Goal: Task Accomplishment & Management: Manage account settings

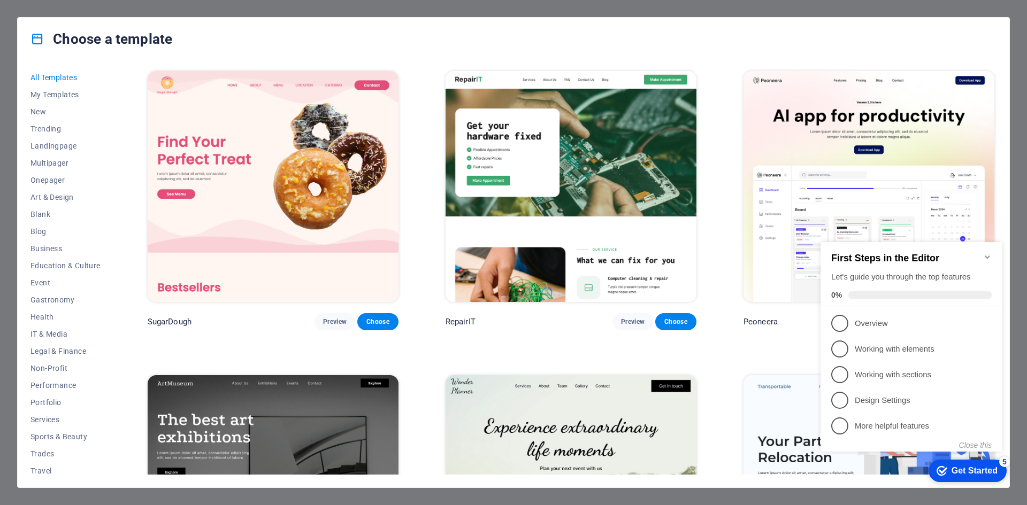
click at [0, 26] on div "Choose a template All Templates My Templates New Trending Landingpage Multipage…" at bounding box center [513, 252] width 1027 height 505
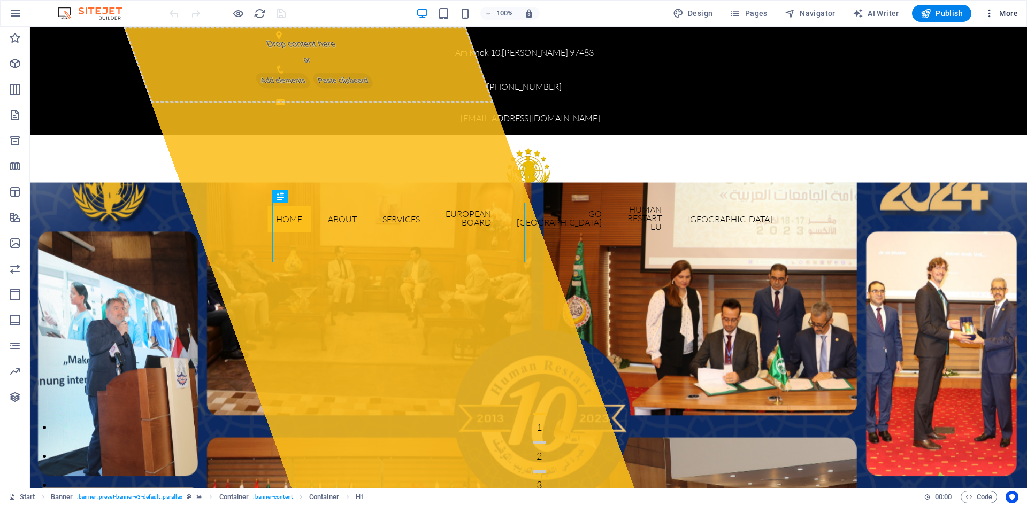
click at [991, 14] on icon "button" at bounding box center [989, 13] width 11 height 11
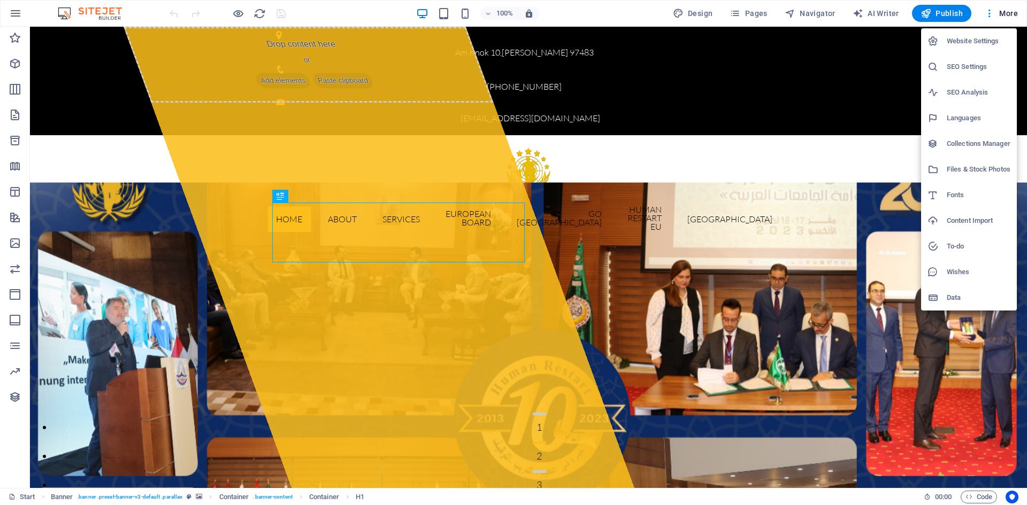
click at [980, 38] on h6 "Website Settings" at bounding box center [978, 41] width 64 height 13
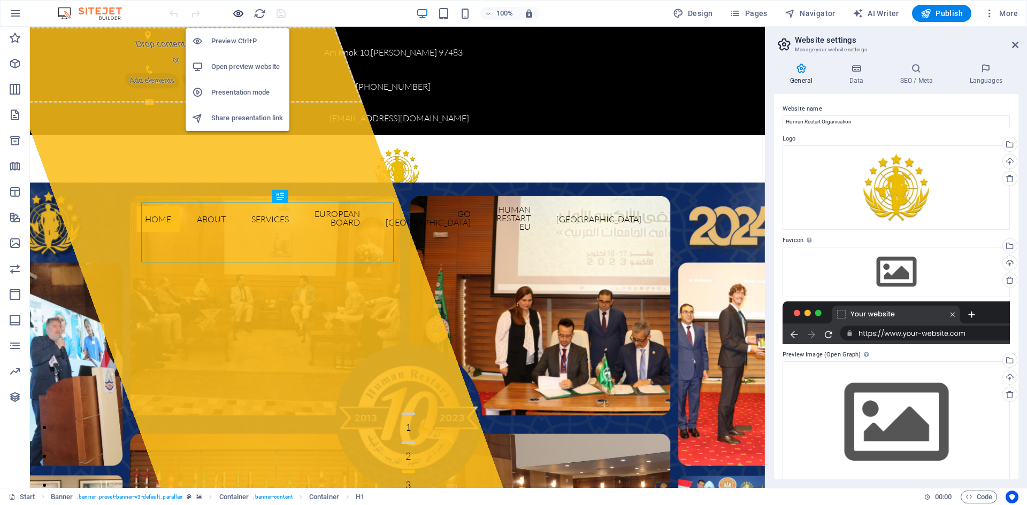
click at [236, 15] on icon "button" at bounding box center [238, 13] width 12 height 12
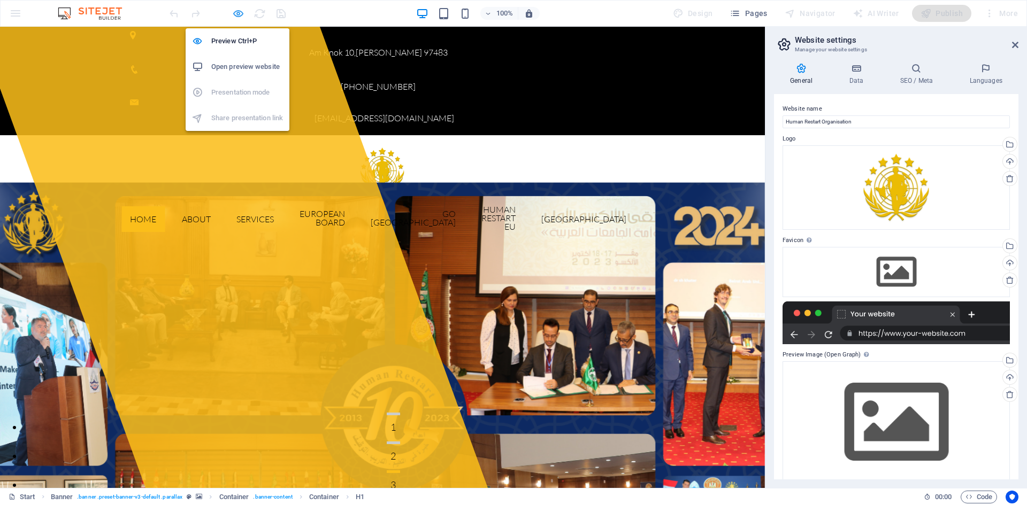
click at [236, 16] on icon "button" at bounding box center [238, 13] width 12 height 12
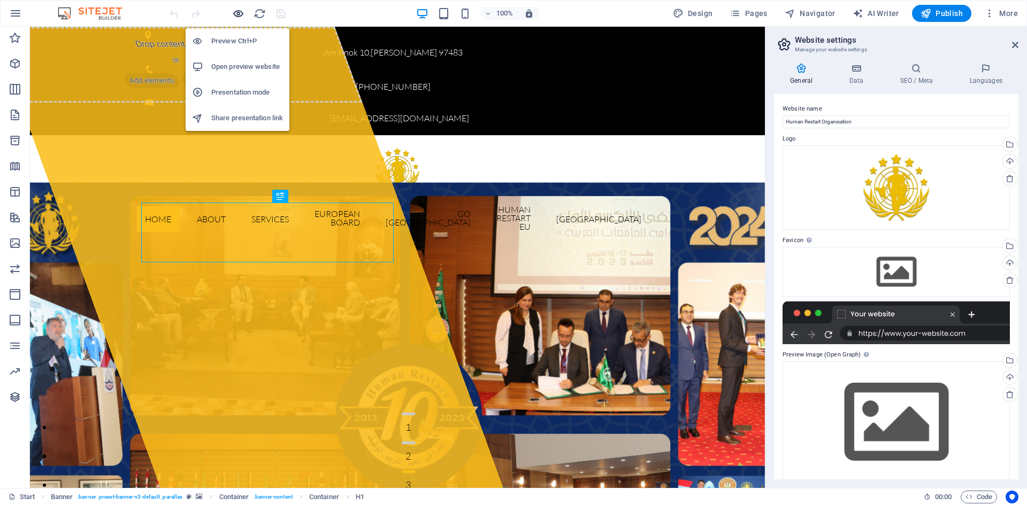
click at [236, 16] on icon "button" at bounding box center [238, 13] width 12 height 12
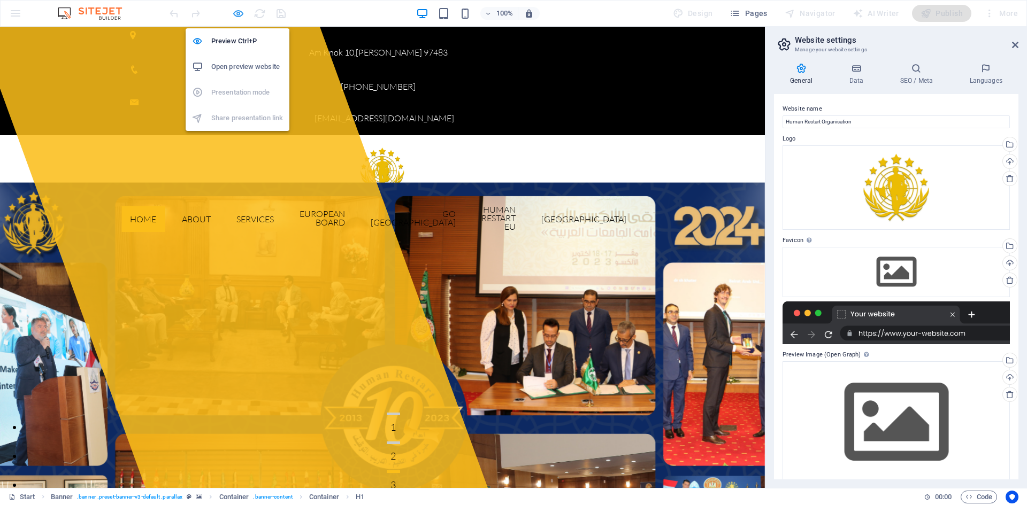
click at [236, 16] on icon "button" at bounding box center [238, 13] width 12 height 12
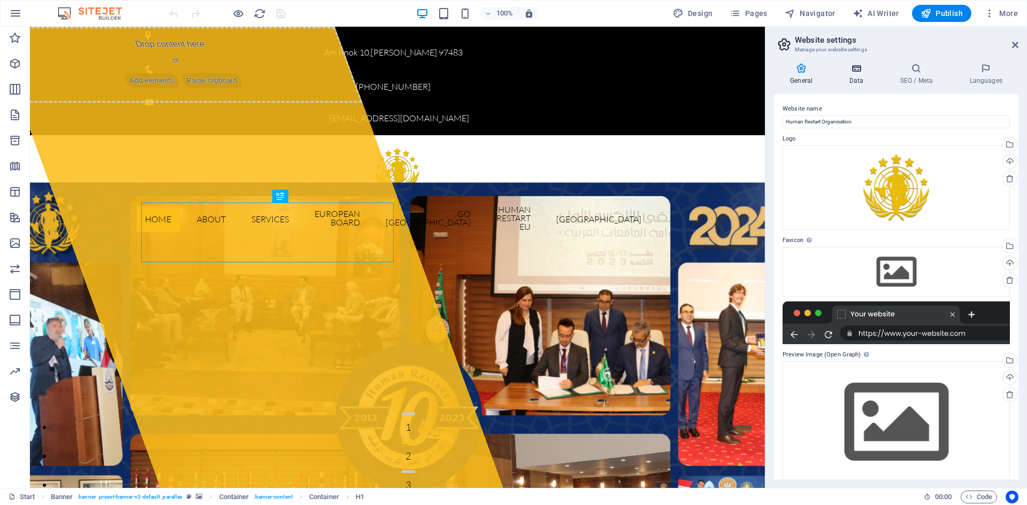
click at [855, 64] on icon at bounding box center [856, 68] width 47 height 11
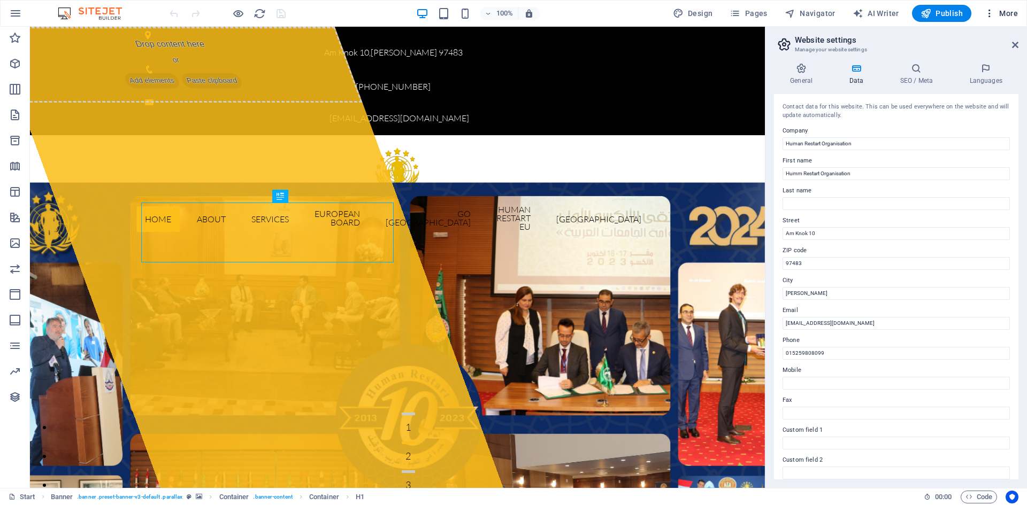
click at [1015, 11] on span "More" at bounding box center [1001, 13] width 34 height 11
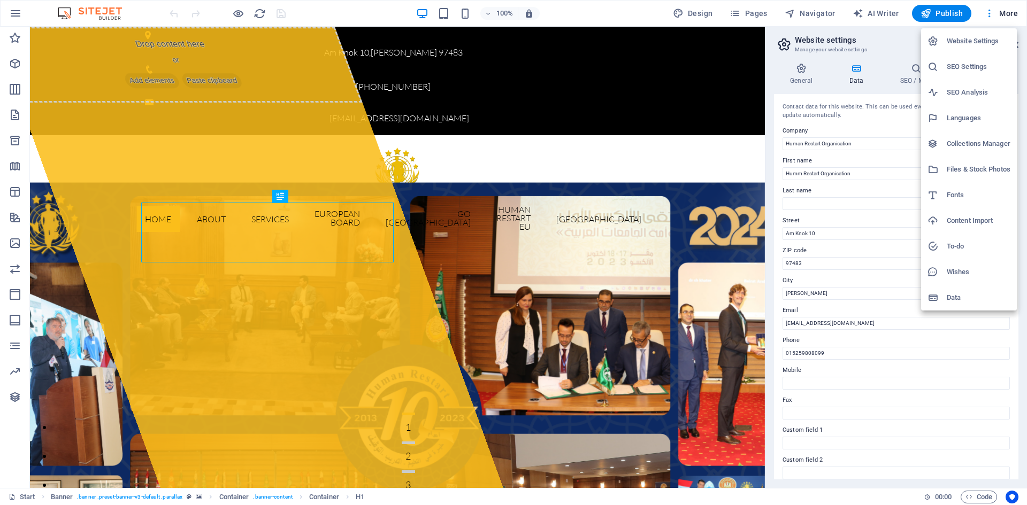
click at [739, 13] on div at bounding box center [513, 252] width 1027 height 505
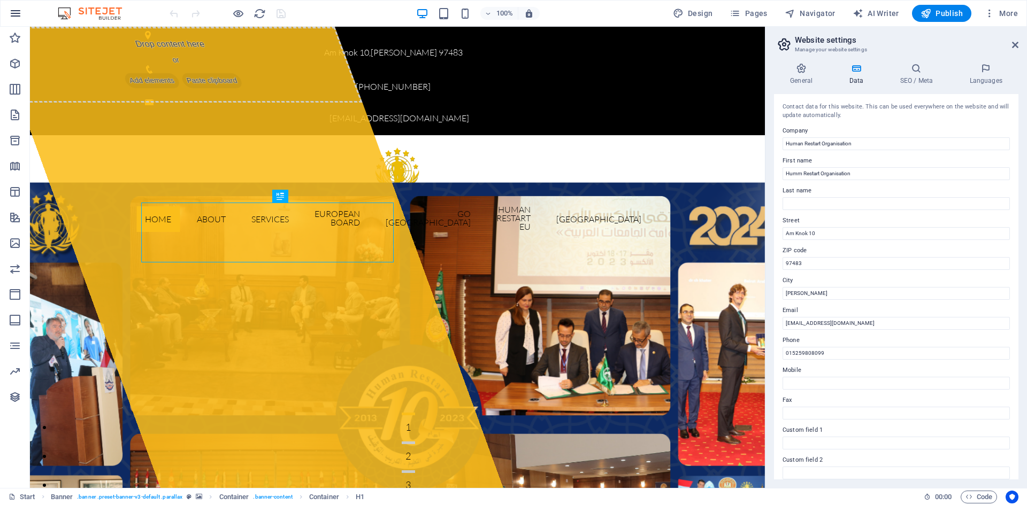
click at [11, 16] on icon "button" at bounding box center [15, 13] width 13 height 13
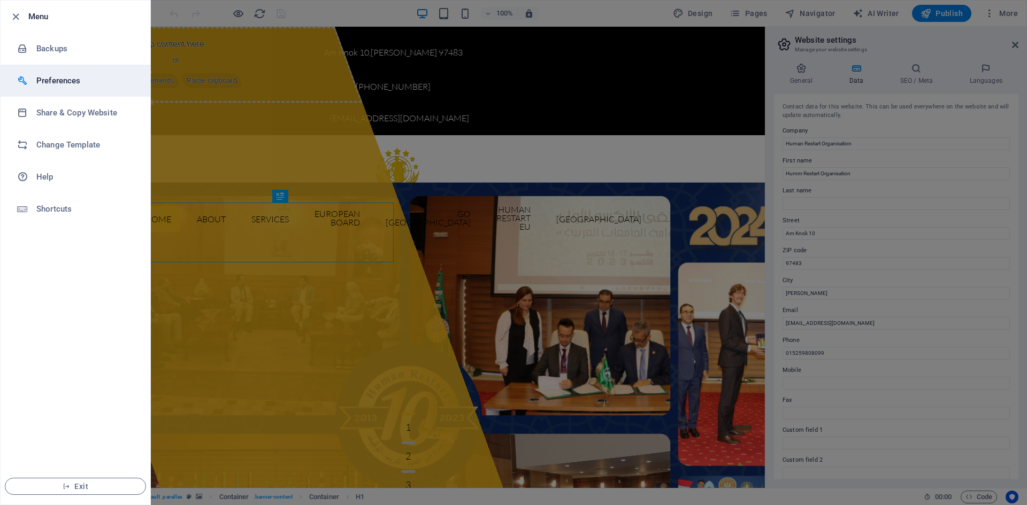
click at [88, 78] on h6 "Preferences" at bounding box center [85, 80] width 99 height 13
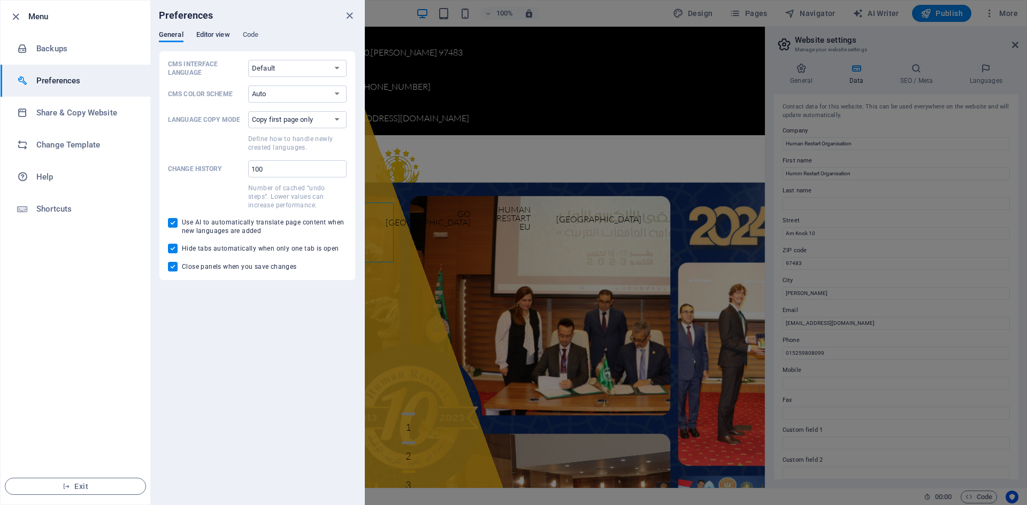
click at [200, 31] on span "Editor view" at bounding box center [213, 35] width 34 height 15
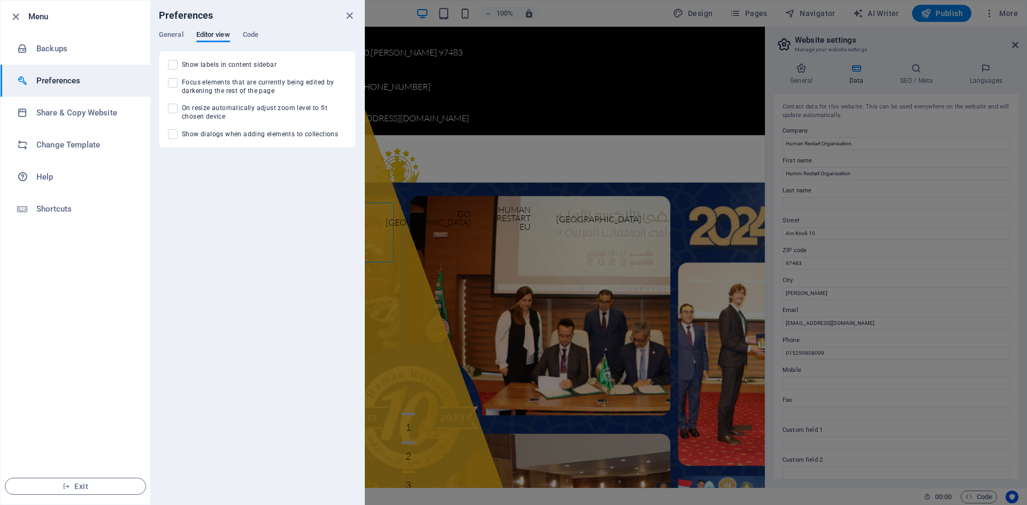
click at [263, 65] on span "Show labels in content sidebar" at bounding box center [229, 64] width 95 height 9
click at [182, 65] on input "Show labels in content sidebar" at bounding box center [175, 65] width 14 height 10
checkbox input "true"
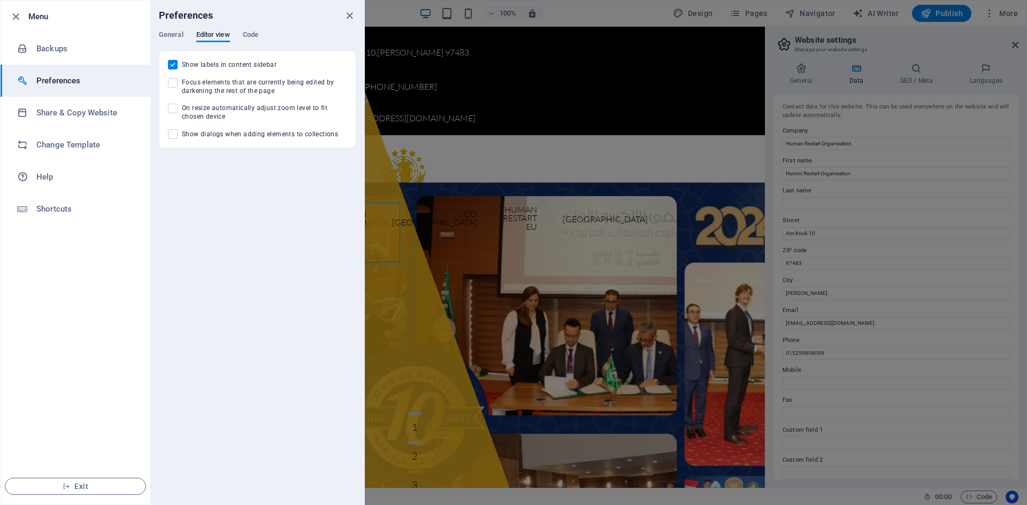
click at [265, 88] on span "Focus elements that are currently being edited by darkening the rest of the page" at bounding box center [264, 86] width 165 height 17
click at [182, 88] on input "Focus elements that are currently being edited by darkening the rest of the page" at bounding box center [175, 83] width 14 height 10
checkbox input "true"
click at [257, 111] on span "On resize automatically adjust zoom level to fit chosen device" at bounding box center [264, 112] width 165 height 17
click at [182, 111] on input "On resize automatically adjust zoom level to fit chosen device" at bounding box center [175, 109] width 14 height 10
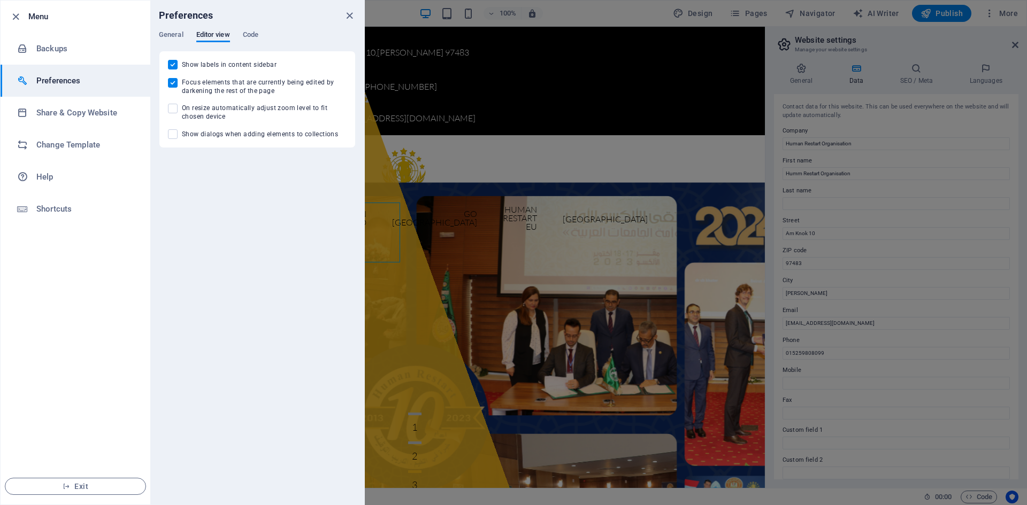
checkbox input "true"
click at [230, 138] on label "Show dialogs when adding elements to collections" at bounding box center [257, 134] width 179 height 10
click at [182, 138] on input "Show dialogs when adding elements to collections" at bounding box center [175, 134] width 14 height 10
checkbox input "true"
click at [251, 37] on span "Code" at bounding box center [251, 35] width 16 height 15
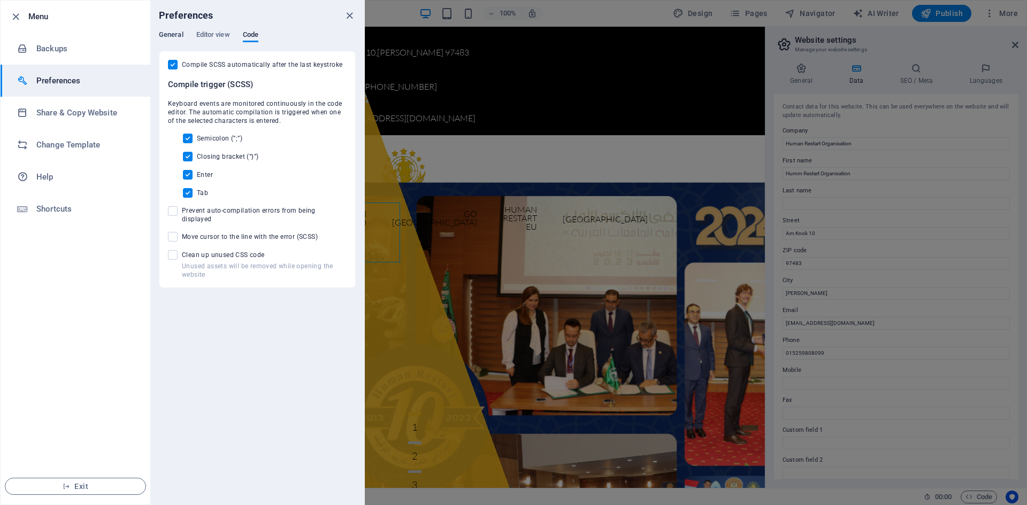
drag, startPoint x: 165, startPoint y: 41, endPoint x: 172, endPoint y: 42, distance: 7.5
click at [164, 41] on button "General" at bounding box center [171, 36] width 25 height 12
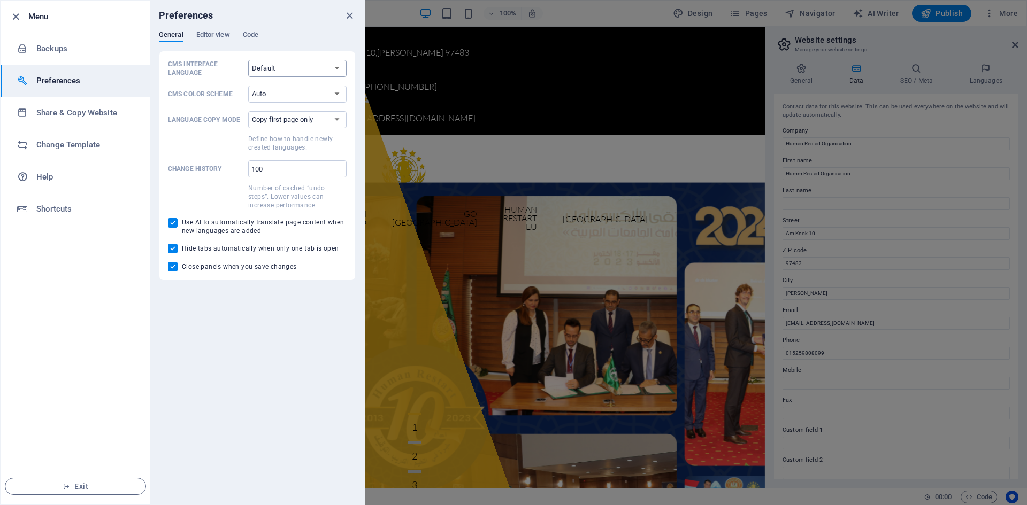
click at [263, 67] on select "Default Deutsch English Español Français Magyar Italiano Nederlands Polski Port…" at bounding box center [297, 68] width 98 height 17
click at [281, 91] on select "Auto Dark Light" at bounding box center [297, 94] width 98 height 17
click at [280, 91] on select "Auto Dark Light" at bounding box center [297, 94] width 98 height 17
click at [83, 117] on h6 "Share & Copy Website" at bounding box center [85, 112] width 99 height 13
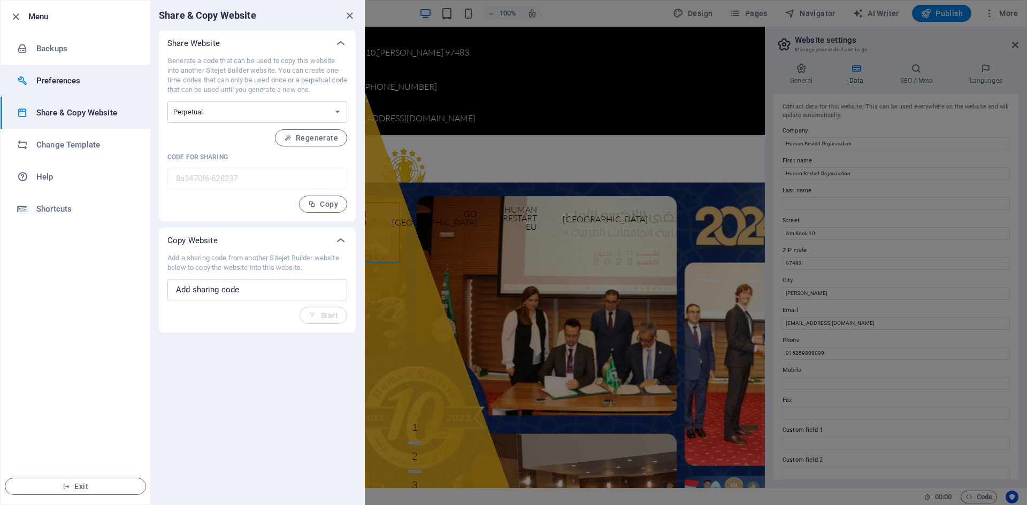
click at [63, 82] on h6 "Preferences" at bounding box center [85, 80] width 99 height 13
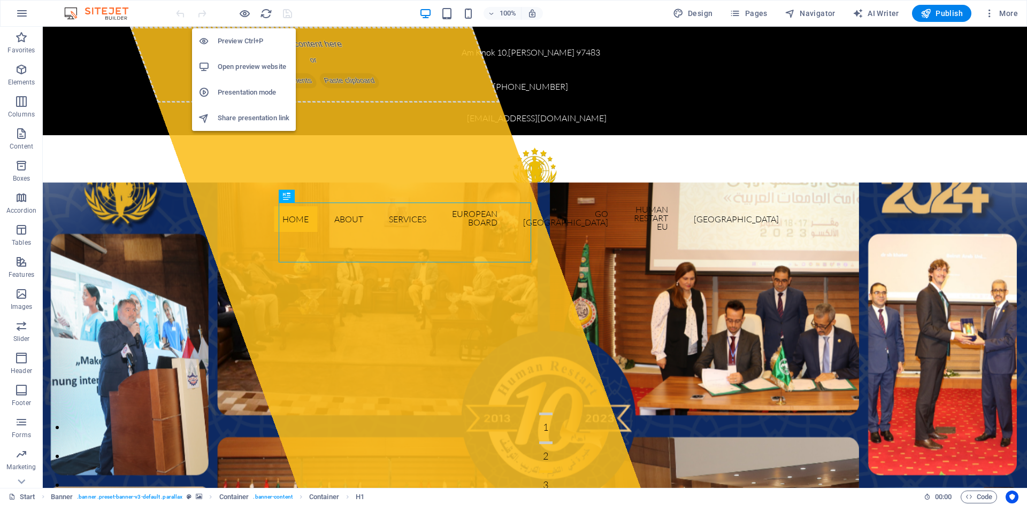
click at [243, 42] on h6 "Preview Ctrl+P" at bounding box center [254, 41] width 72 height 13
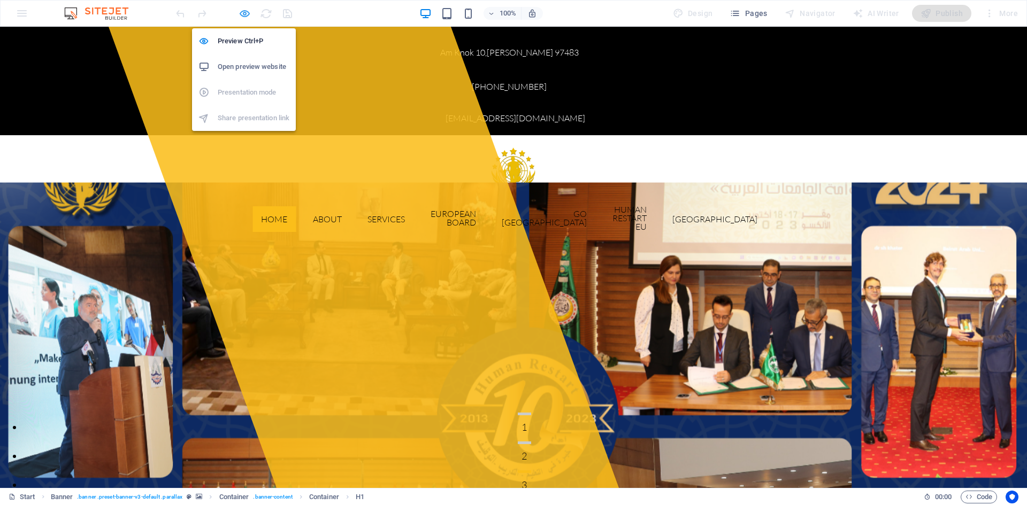
click at [247, 16] on icon "button" at bounding box center [244, 13] width 12 height 12
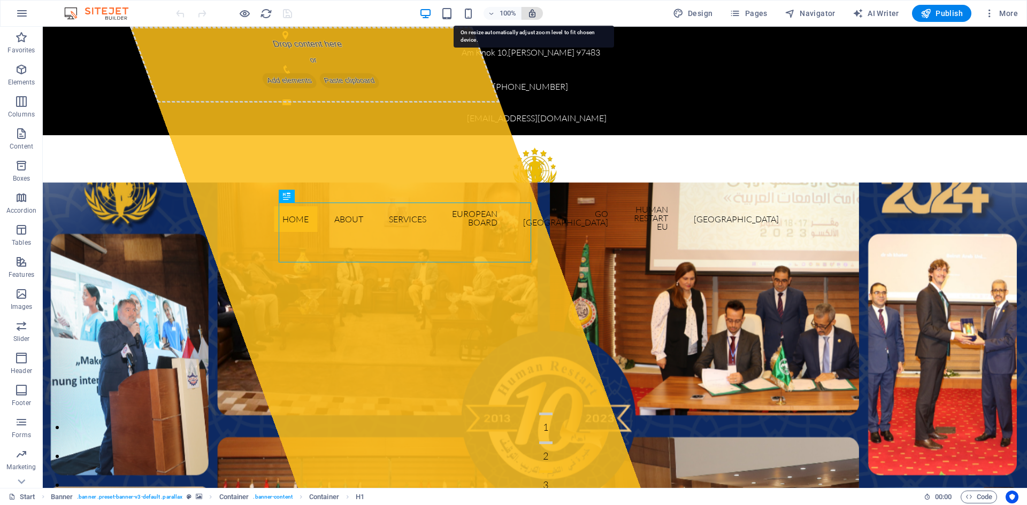
click at [533, 17] on icon "button" at bounding box center [532, 14] width 10 height 10
click at [534, 16] on icon "button" at bounding box center [532, 14] width 10 height 10
click at [926, 16] on icon "button" at bounding box center [925, 13] width 11 height 11
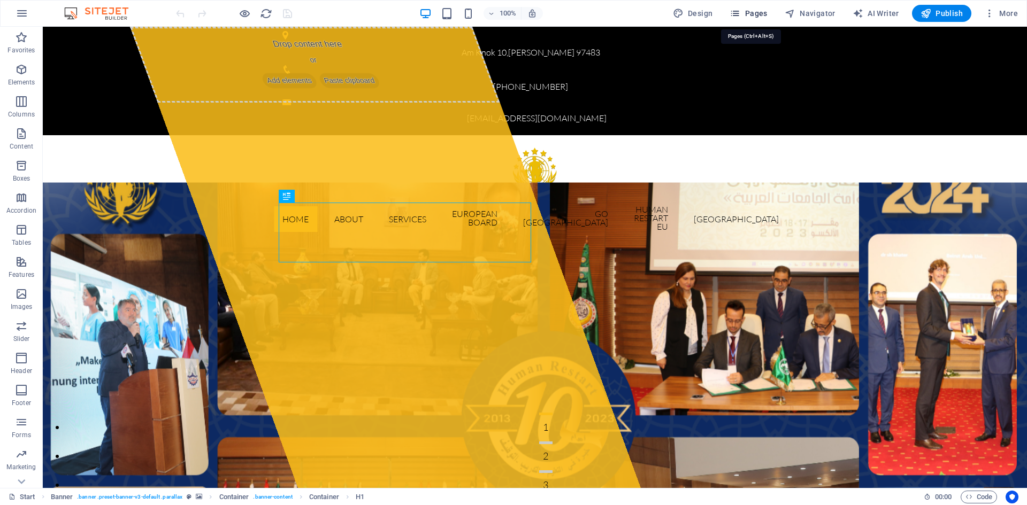
click at [736, 13] on icon "button" at bounding box center [734, 13] width 11 height 11
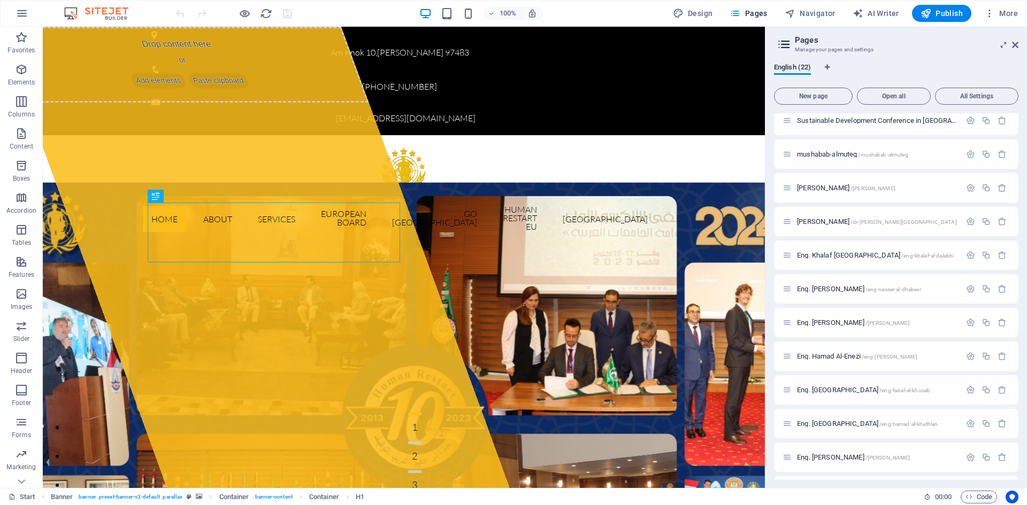
scroll to position [1, 0]
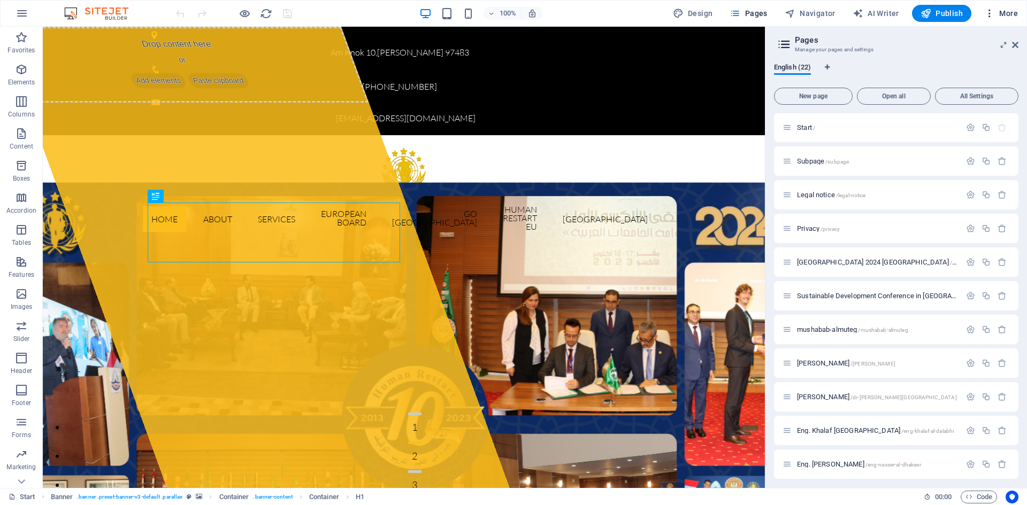
click at [991, 11] on icon "button" at bounding box center [989, 13] width 11 height 11
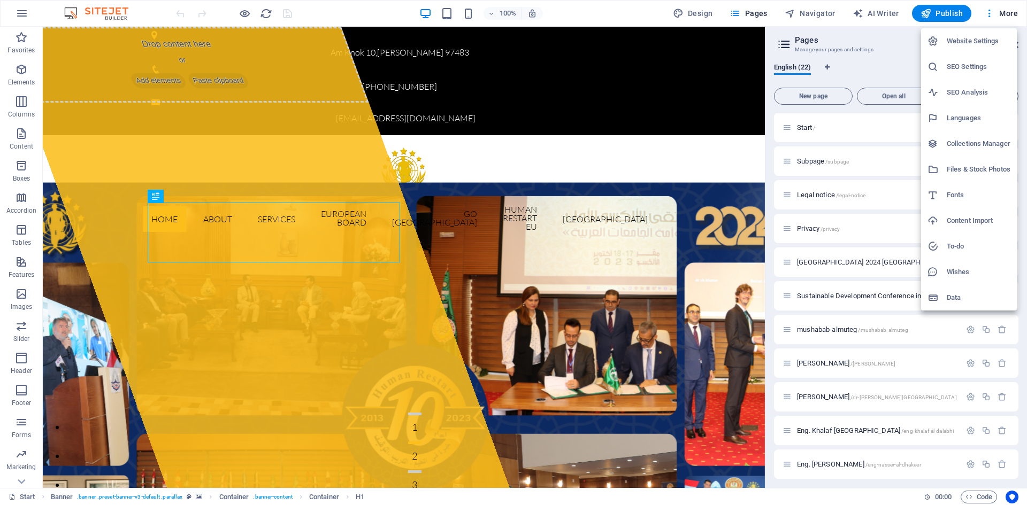
click at [987, 37] on h6 "Website Settings" at bounding box center [978, 41] width 64 height 13
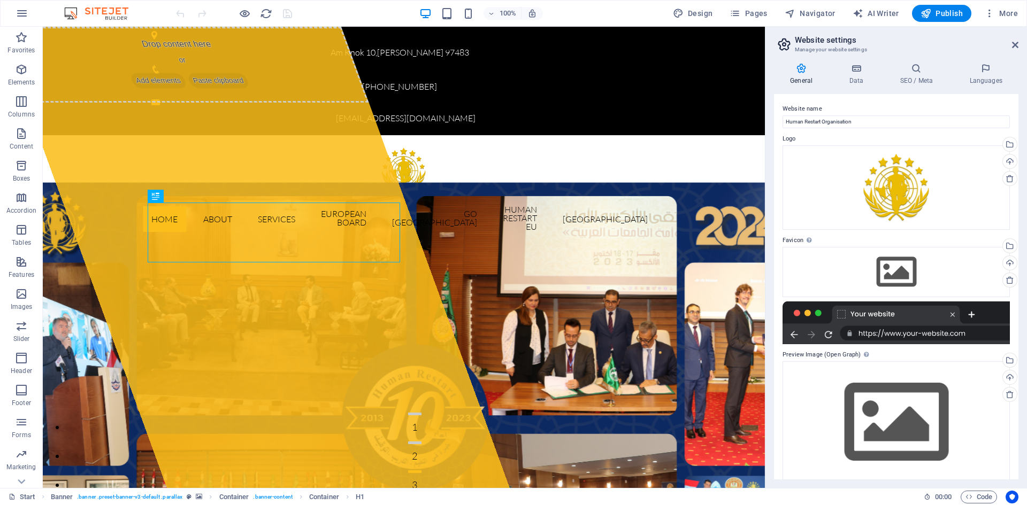
click at [807, 71] on icon at bounding box center [801, 68] width 55 height 11
click at [804, 71] on icon at bounding box center [801, 68] width 55 height 11
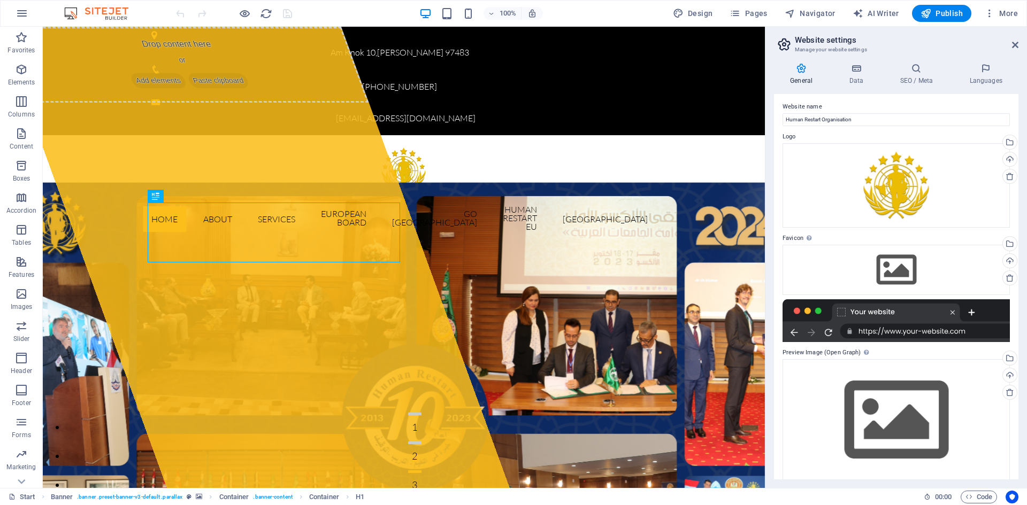
scroll to position [0, 0]
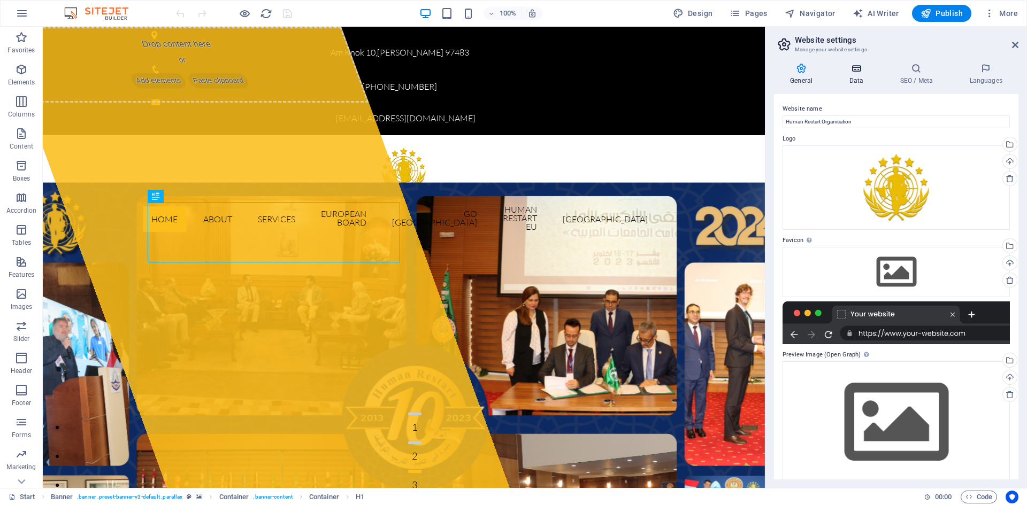
click at [849, 69] on icon at bounding box center [856, 68] width 47 height 11
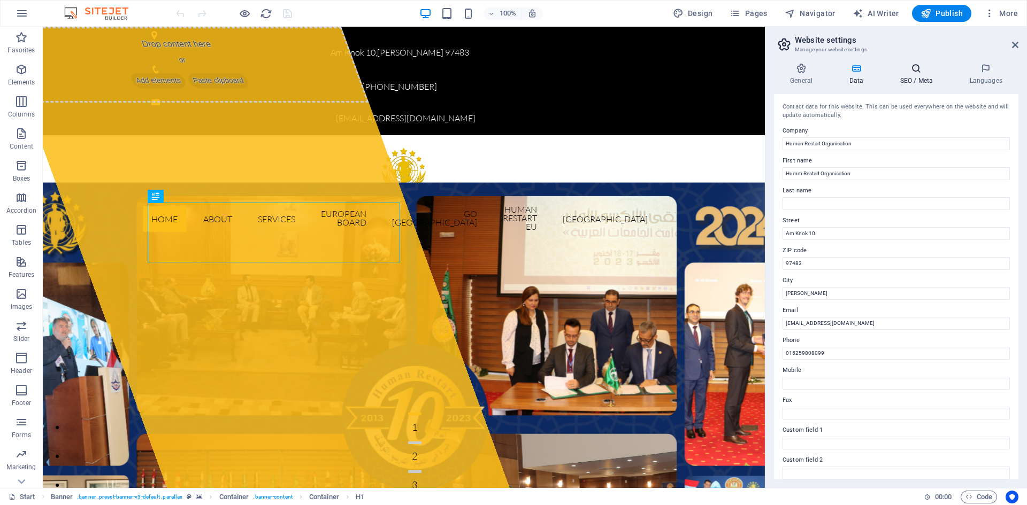
click at [907, 74] on h4 "SEO / Meta" at bounding box center [918, 74] width 70 height 22
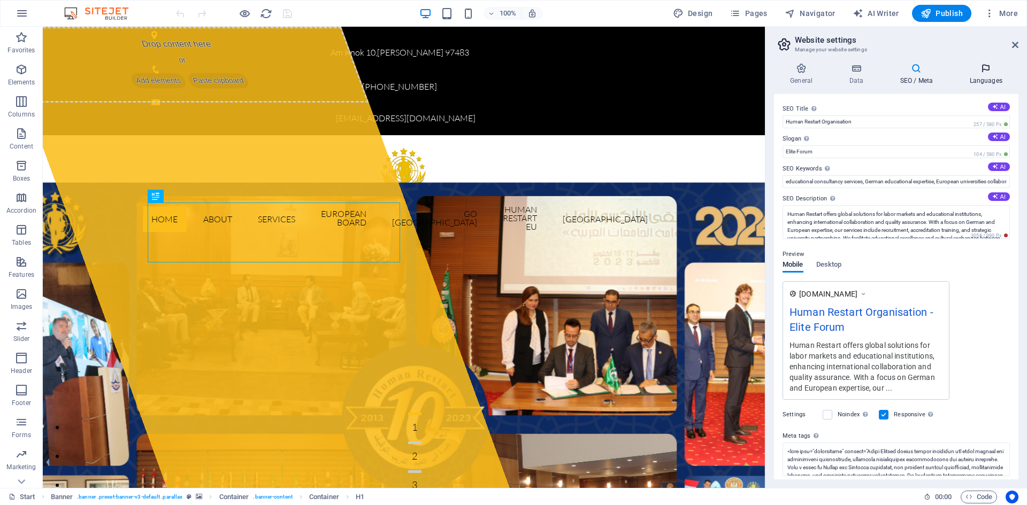
click at [980, 65] on icon at bounding box center [985, 68] width 65 height 11
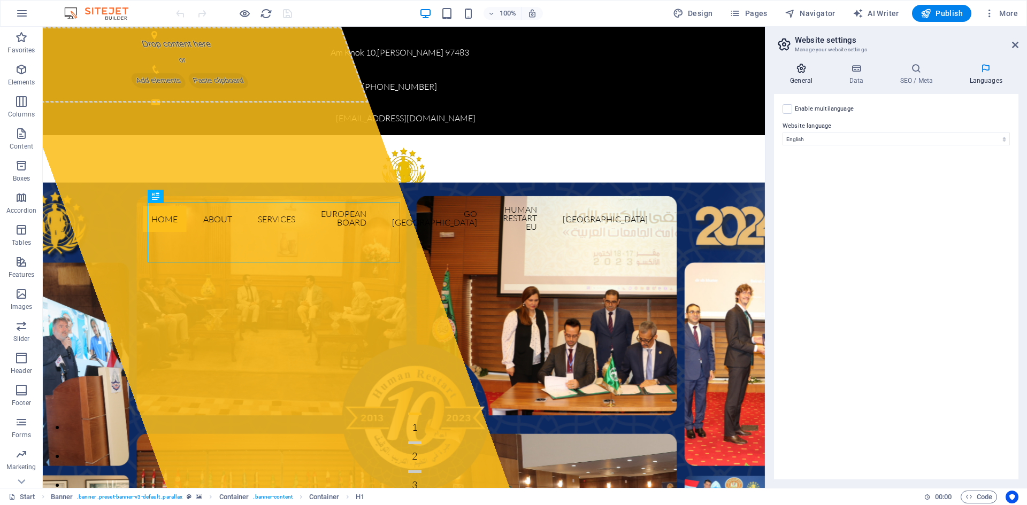
click at [796, 76] on h4 "General" at bounding box center [803, 74] width 59 height 22
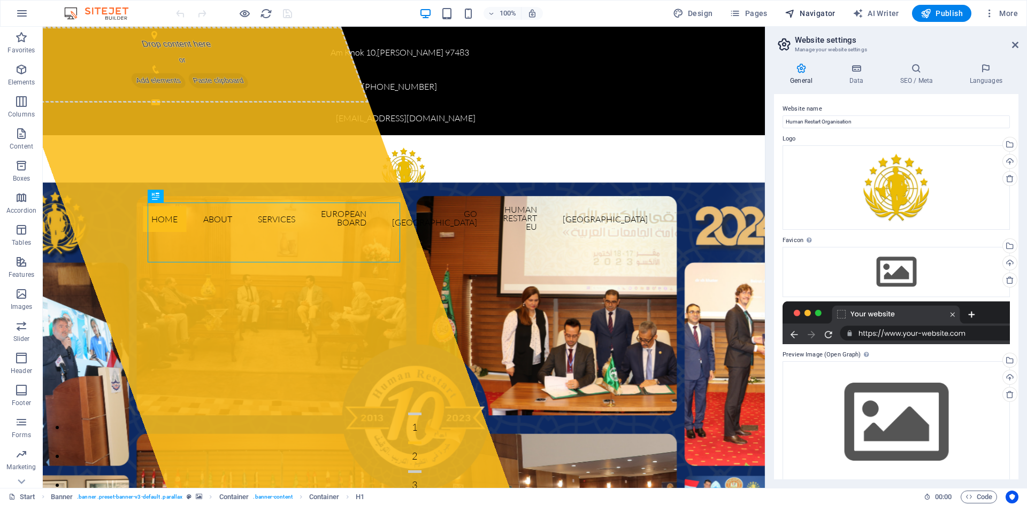
click at [813, 16] on span "Navigator" at bounding box center [809, 13] width 51 height 11
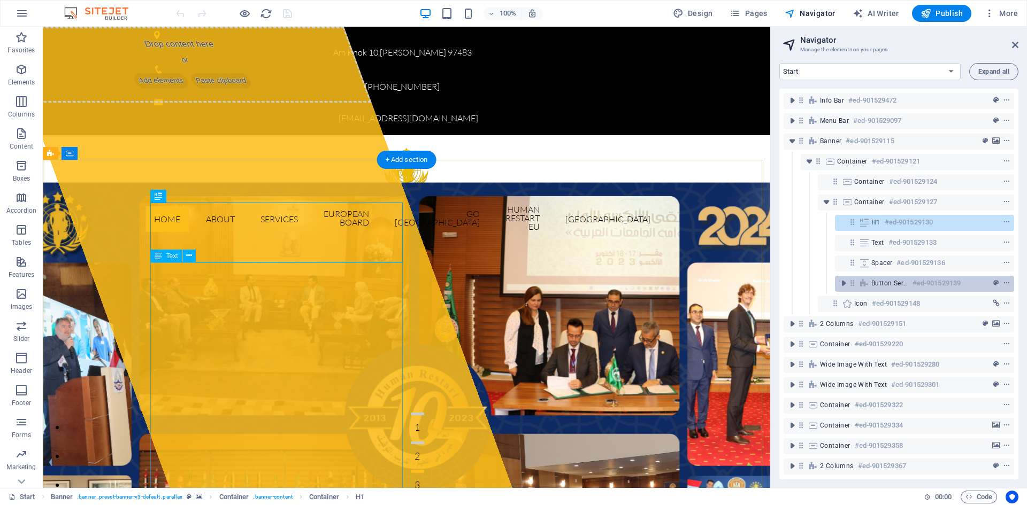
scroll to position [48, 0]
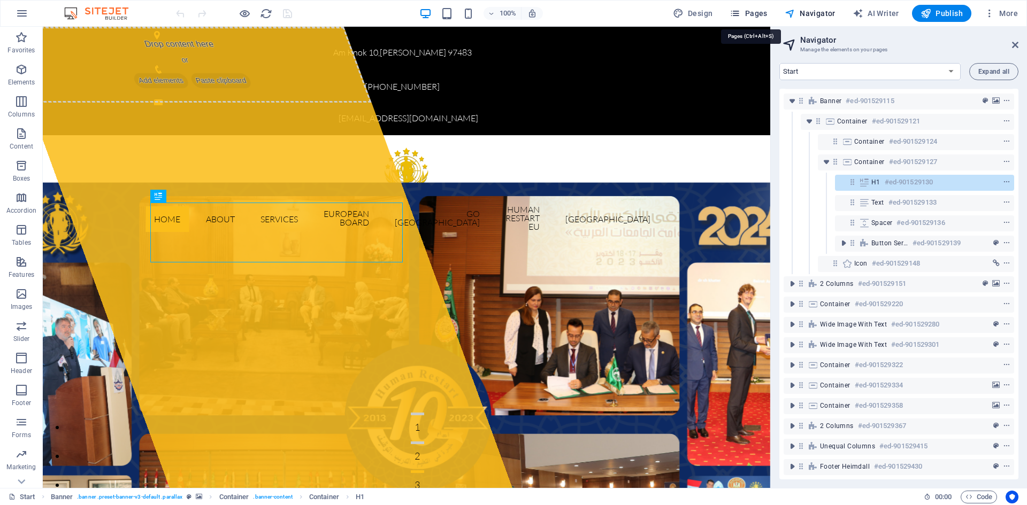
click at [746, 13] on span "Pages" at bounding box center [747, 13] width 37 height 11
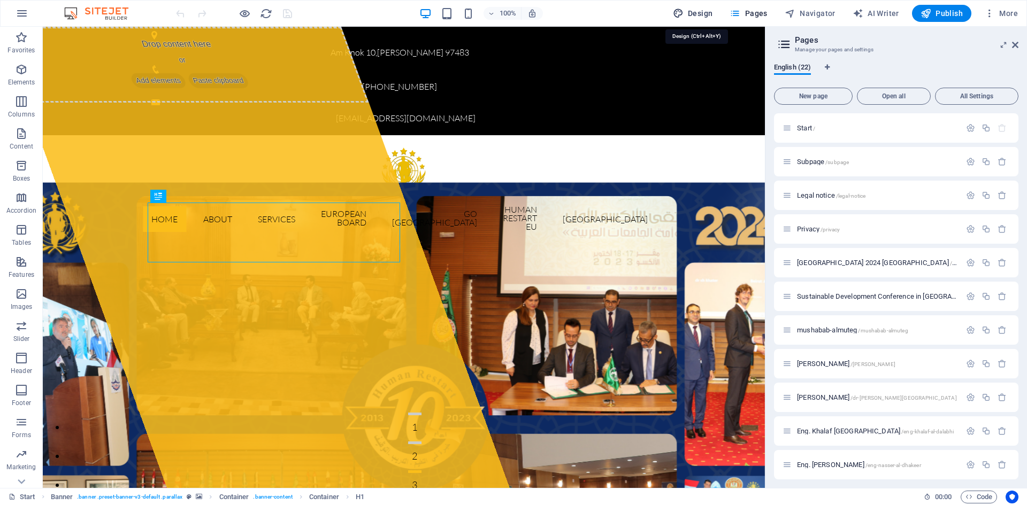
click at [683, 12] on icon "button" at bounding box center [678, 13] width 11 height 11
select select "px"
select select "300"
select select "px"
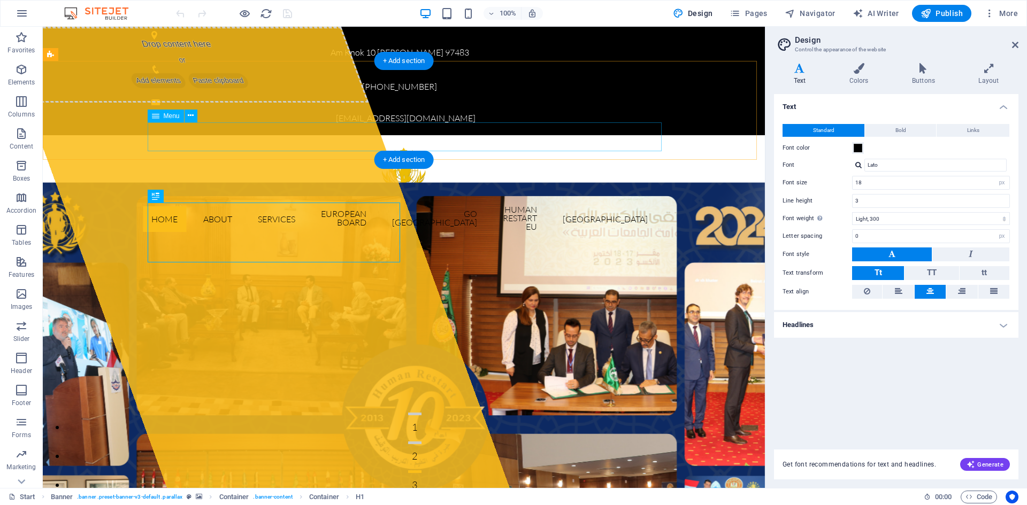
click at [461, 197] on nav "Home About Services European Board Go [GEOGRAPHIC_DATA] Human Restart Eu [GEOGR…" at bounding box center [403, 219] width 505 height 44
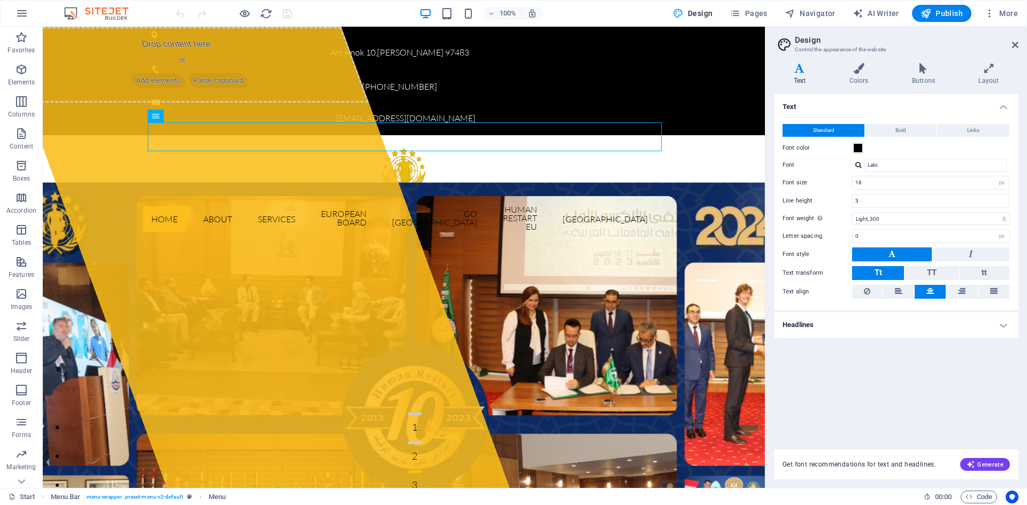
click at [703, 12] on span "Design" at bounding box center [693, 13] width 40 height 11
click at [751, 10] on span "Pages" at bounding box center [747, 13] width 37 height 11
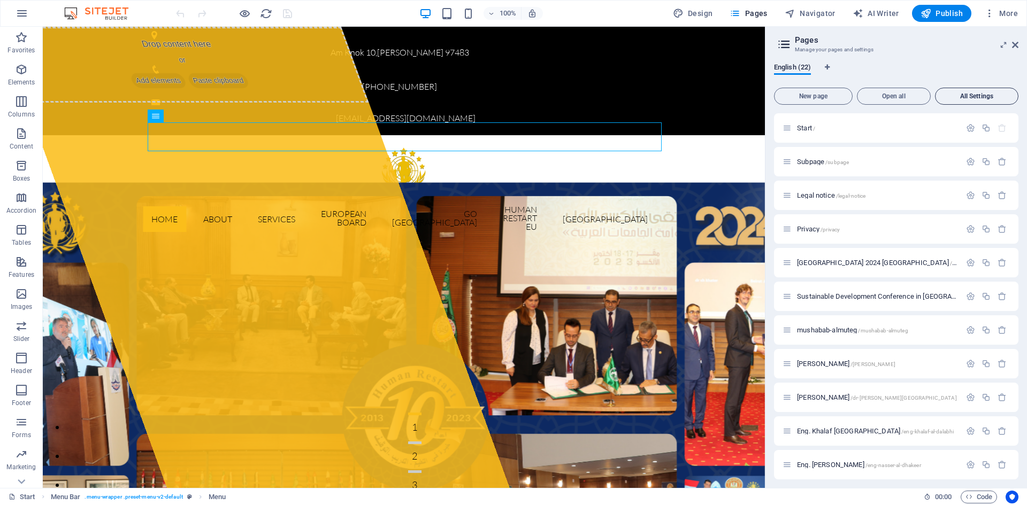
click at [971, 91] on button "All Settings" at bounding box center [976, 96] width 83 height 17
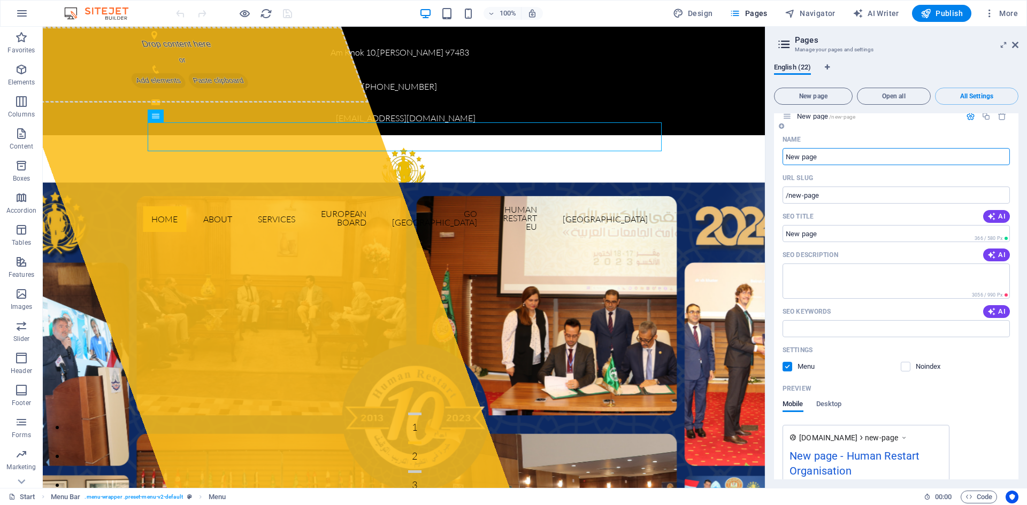
scroll to position [10321, 0]
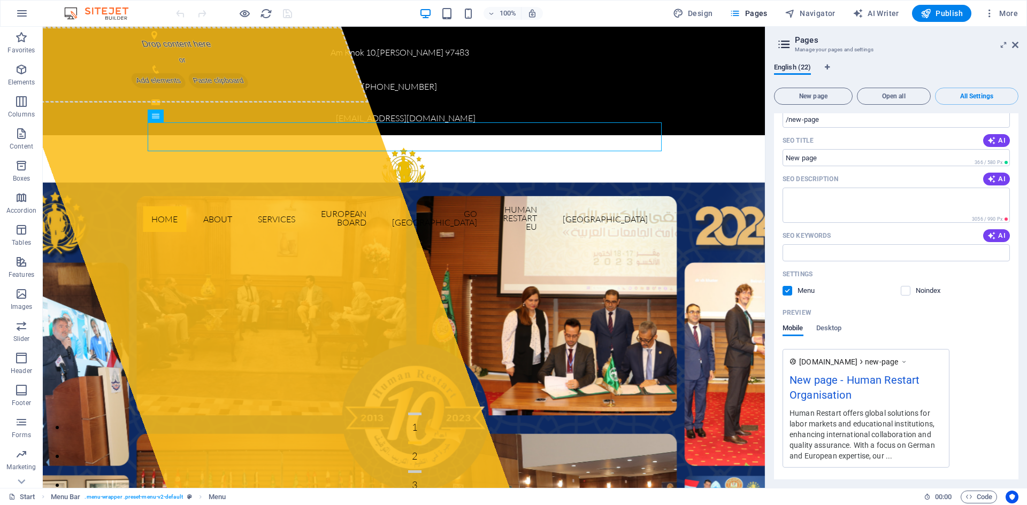
click at [883, 467] on div "Name New page ​ URL SLUG /new-page ​ SEO Title AI ​ 366 / 580 Px SEO Descriptio…" at bounding box center [896, 283] width 244 height 456
click at [882, 493] on span "More Settings" at bounding box center [889, 496] width 40 height 7
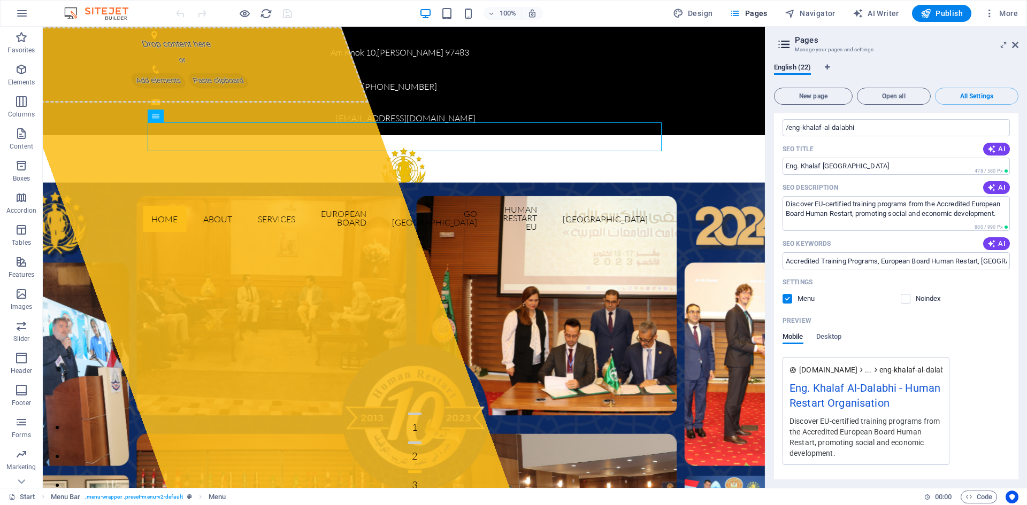
scroll to position [4699, 0]
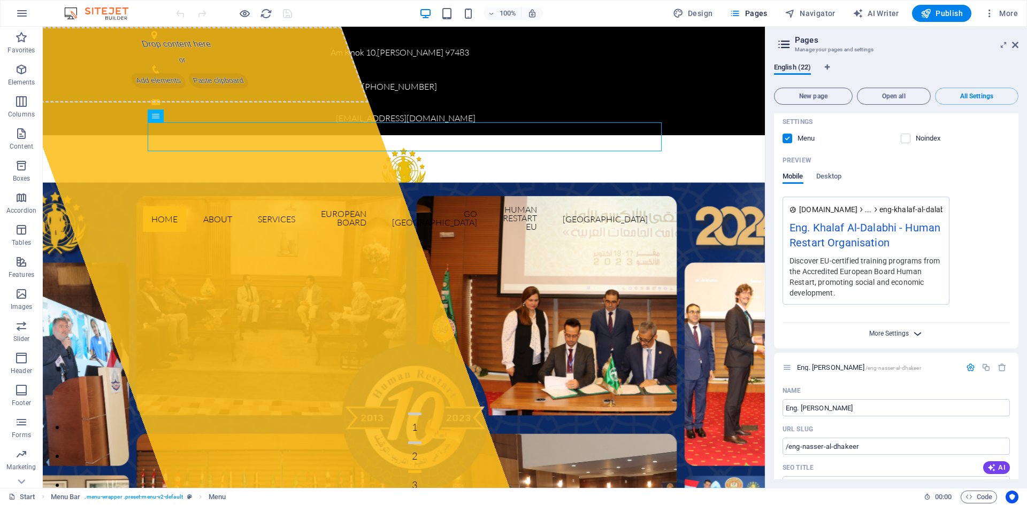
click at [886, 330] on span "More Settings" at bounding box center [889, 333] width 40 height 7
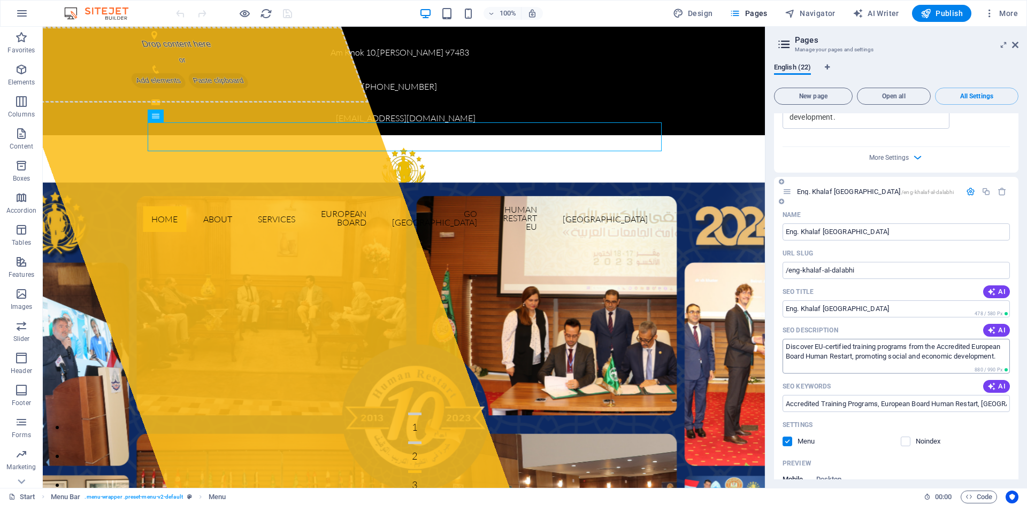
scroll to position [4378, 0]
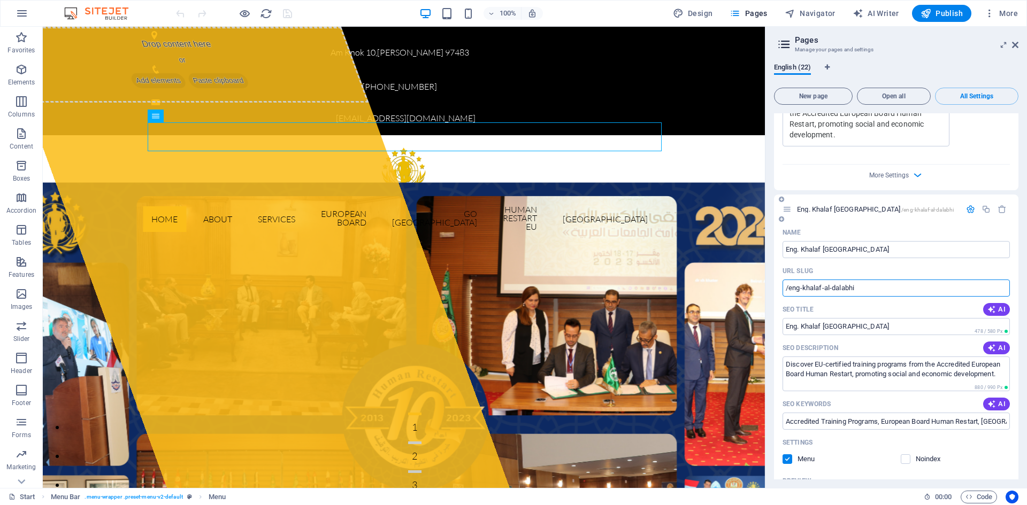
drag, startPoint x: 903, startPoint y: 244, endPoint x: 776, endPoint y: 255, distance: 127.7
click at [830, 13] on span "Navigator" at bounding box center [809, 13] width 51 height 11
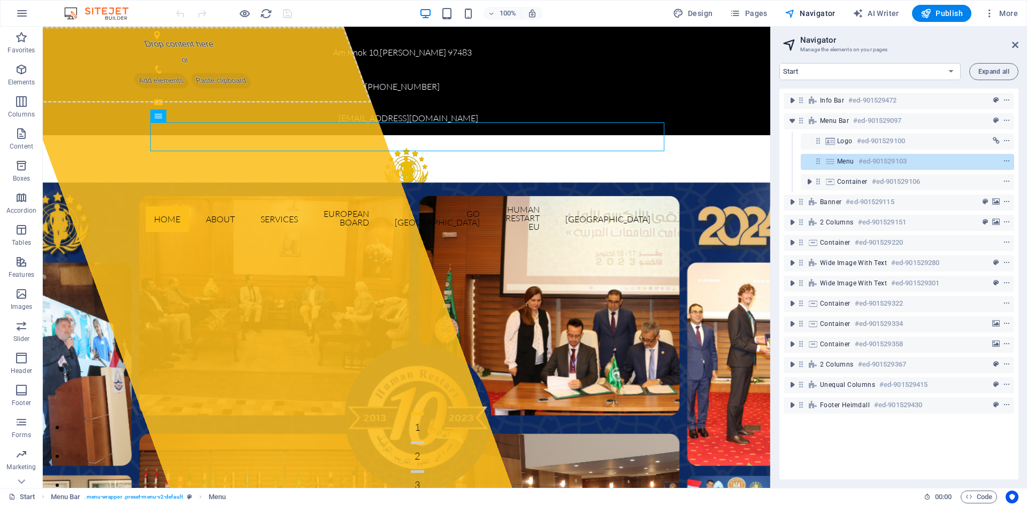
click at [71, 13] on img at bounding box center [101, 13] width 80 height 13
click at [28, 13] on button "button" at bounding box center [22, 14] width 26 height 26
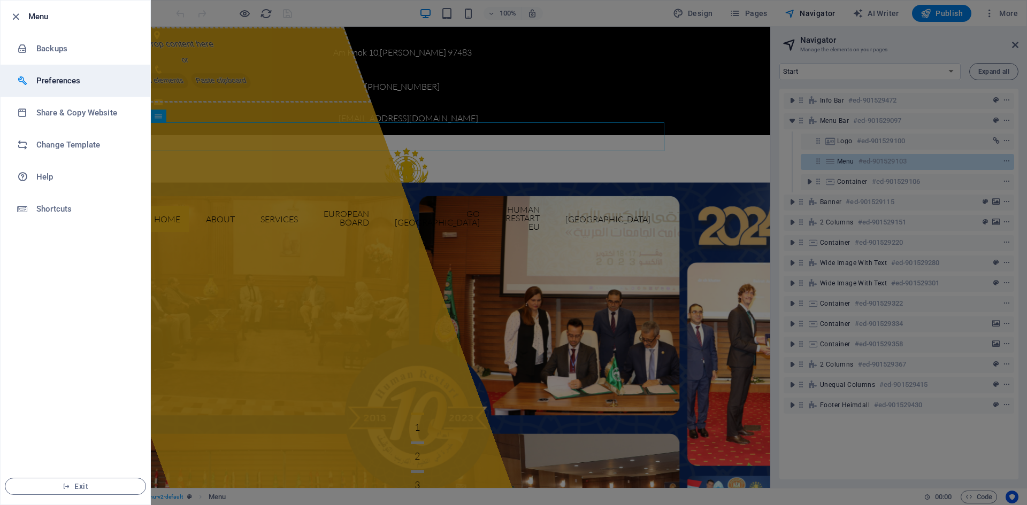
click at [70, 74] on li "Preferences" at bounding box center [76, 81] width 150 height 32
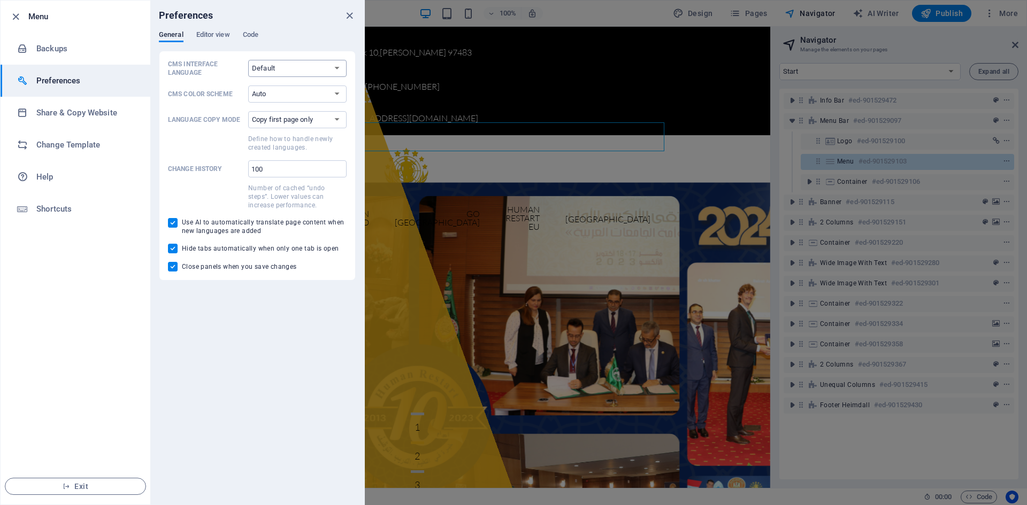
click at [288, 63] on select "Default Deutsch English Español Français Magyar Italiano Nederlands Polski Port…" at bounding box center [297, 68] width 98 height 17
select select "en"
click at [248, 60] on select "Default Deutsch English Español Français Magyar Italiano Nederlands Polski Port…" at bounding box center [297, 68] width 98 height 17
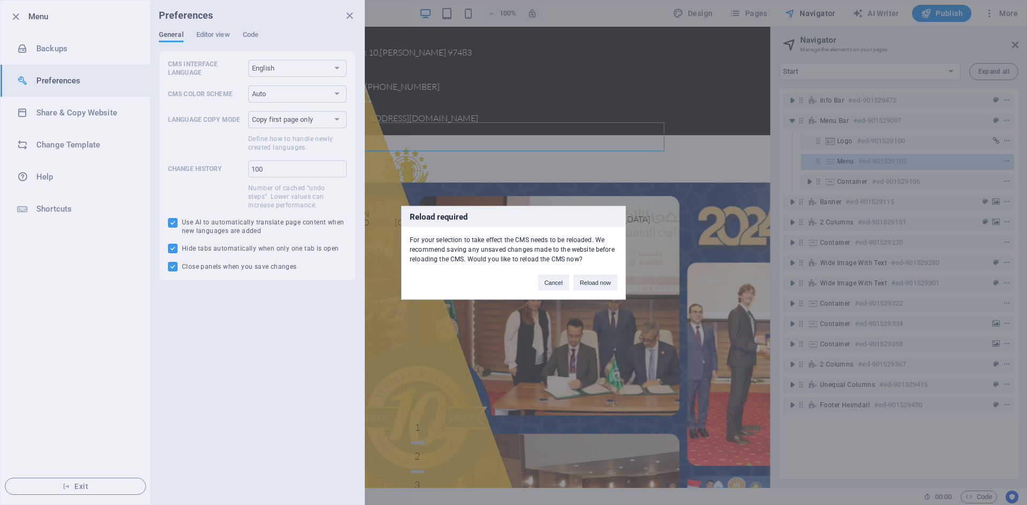
click at [558, 290] on div "Cancel Reload now" at bounding box center [577, 277] width 95 height 27
click at [557, 285] on button "Cancel" at bounding box center [553, 282] width 31 height 16
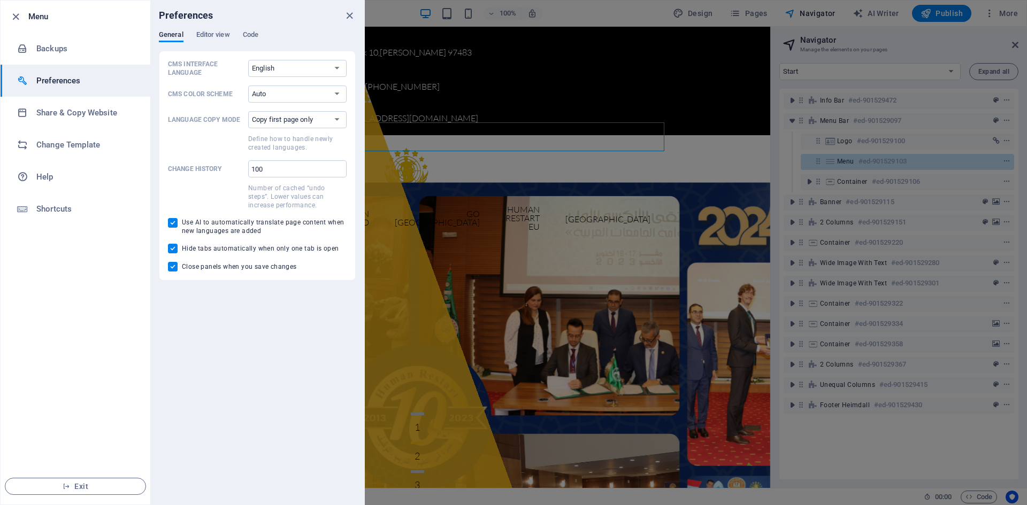
click at [263, 268] on span "Close panels when you save changes" at bounding box center [239, 267] width 115 height 9
click at [182, 268] on input "Close panels when you save changes" at bounding box center [175, 267] width 14 height 10
checkbox input "false"
click at [973, 5] on div at bounding box center [513, 252] width 1027 height 505
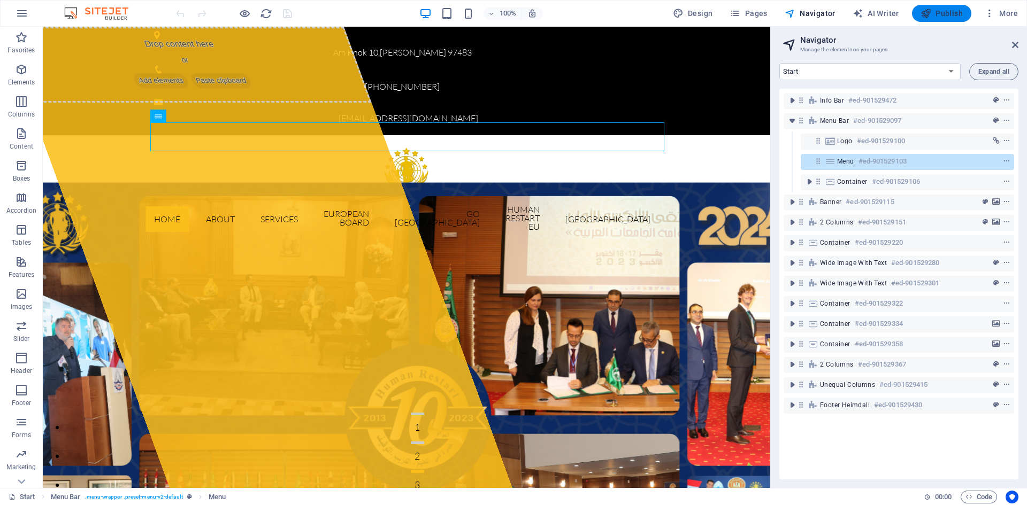
click at [939, 11] on span "Publish" at bounding box center [941, 13] width 42 height 11
